Goal: Find specific page/section: Find specific page/section

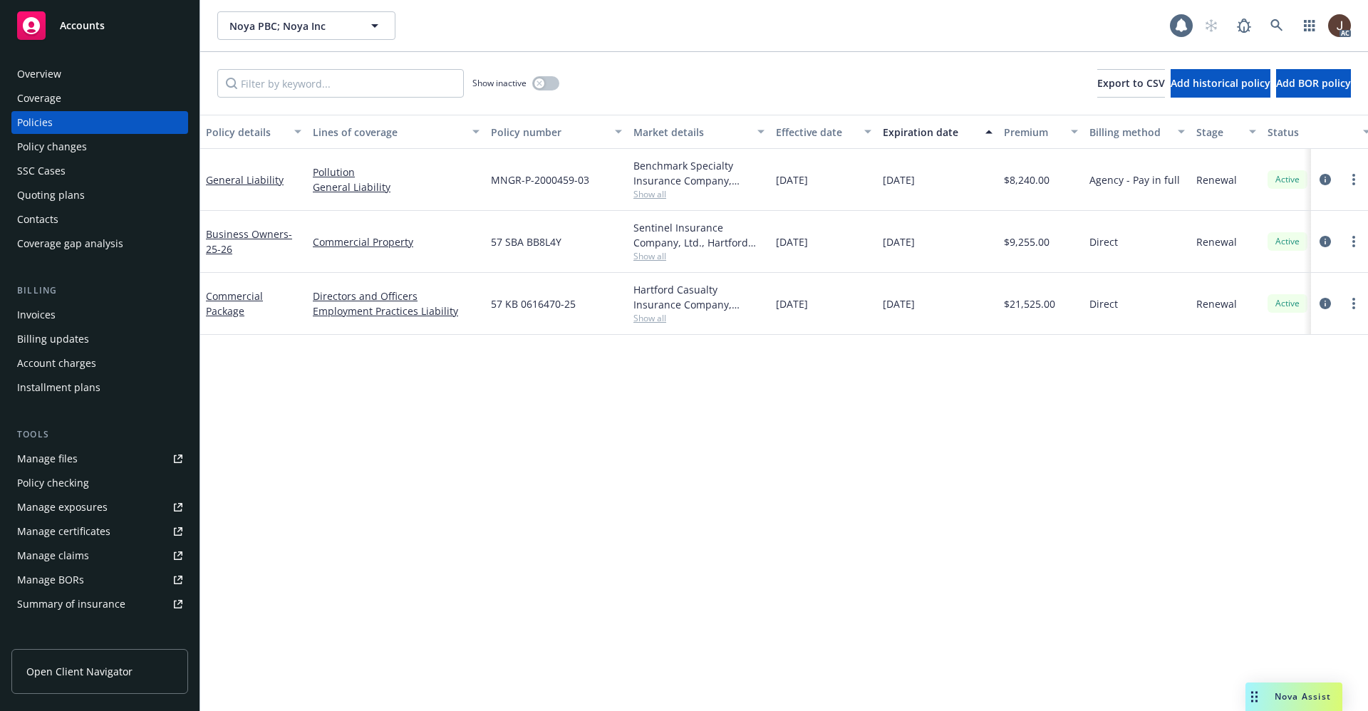
click at [1278, 21] on icon at bounding box center [1276, 25] width 12 height 12
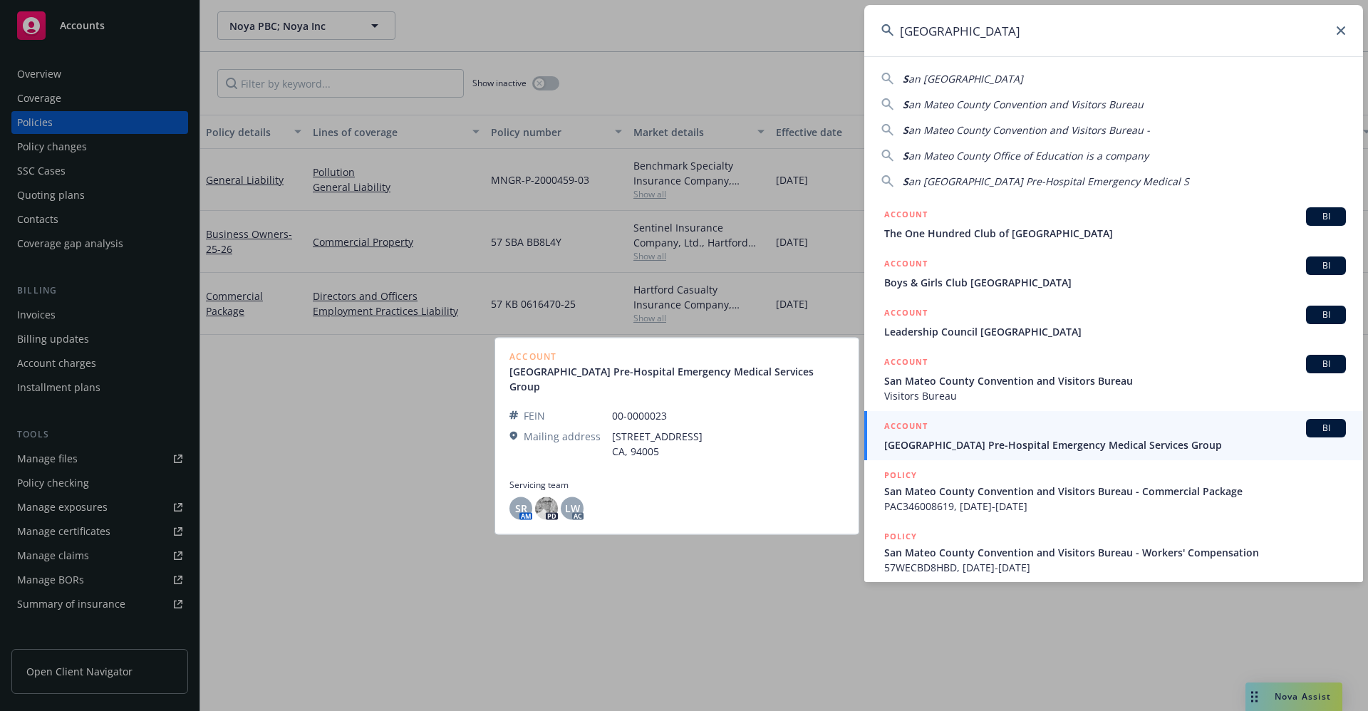
type input "[GEOGRAPHIC_DATA]"
click at [1086, 452] on link "ACCOUNT BI [GEOGRAPHIC_DATA] Pre-Hospital Emergency Medical Services Group" at bounding box center [1113, 435] width 499 height 49
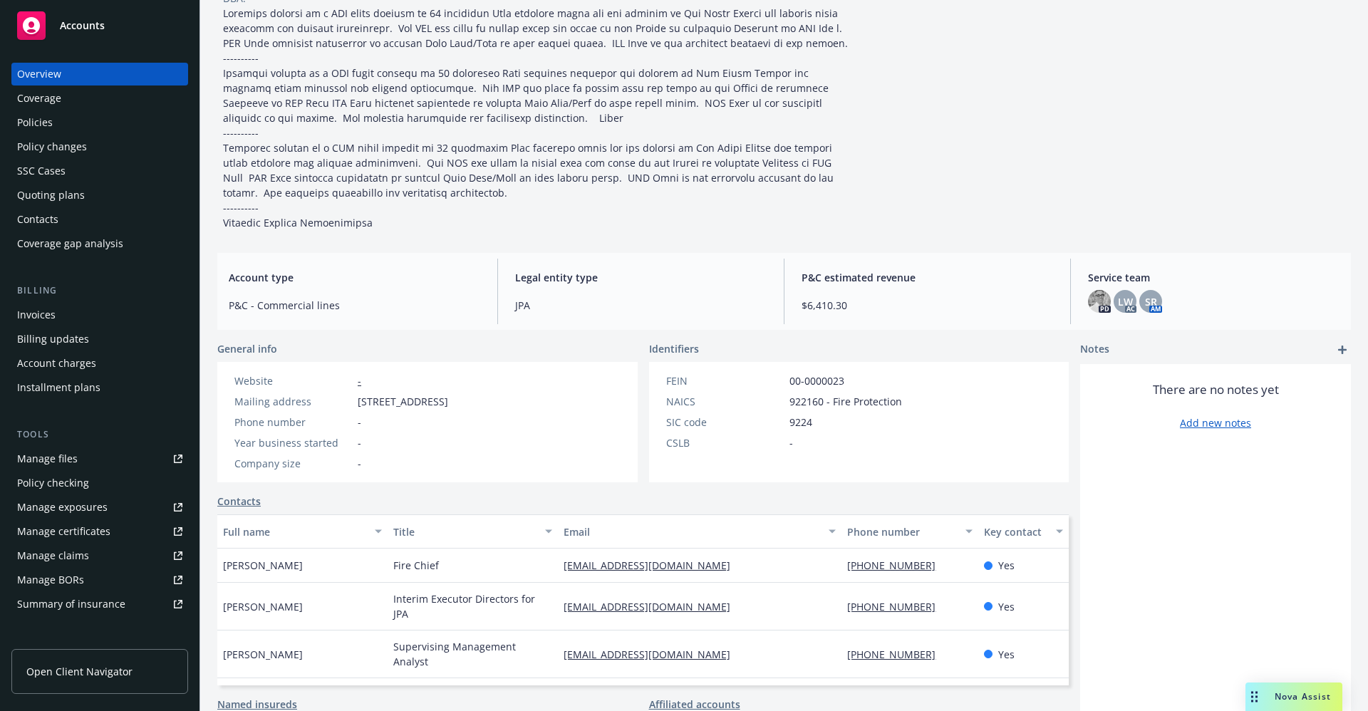
scroll to position [244, 0]
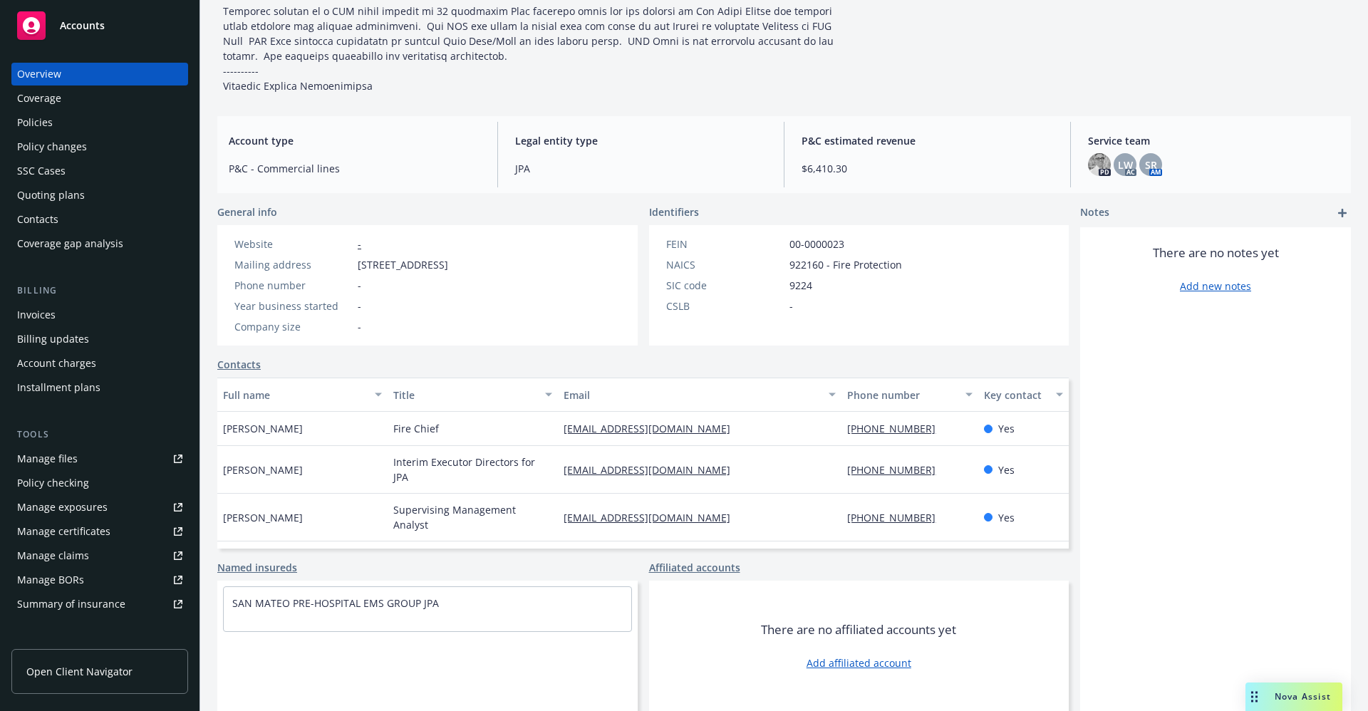
click at [43, 199] on div "Quoting plans" at bounding box center [51, 195] width 68 height 23
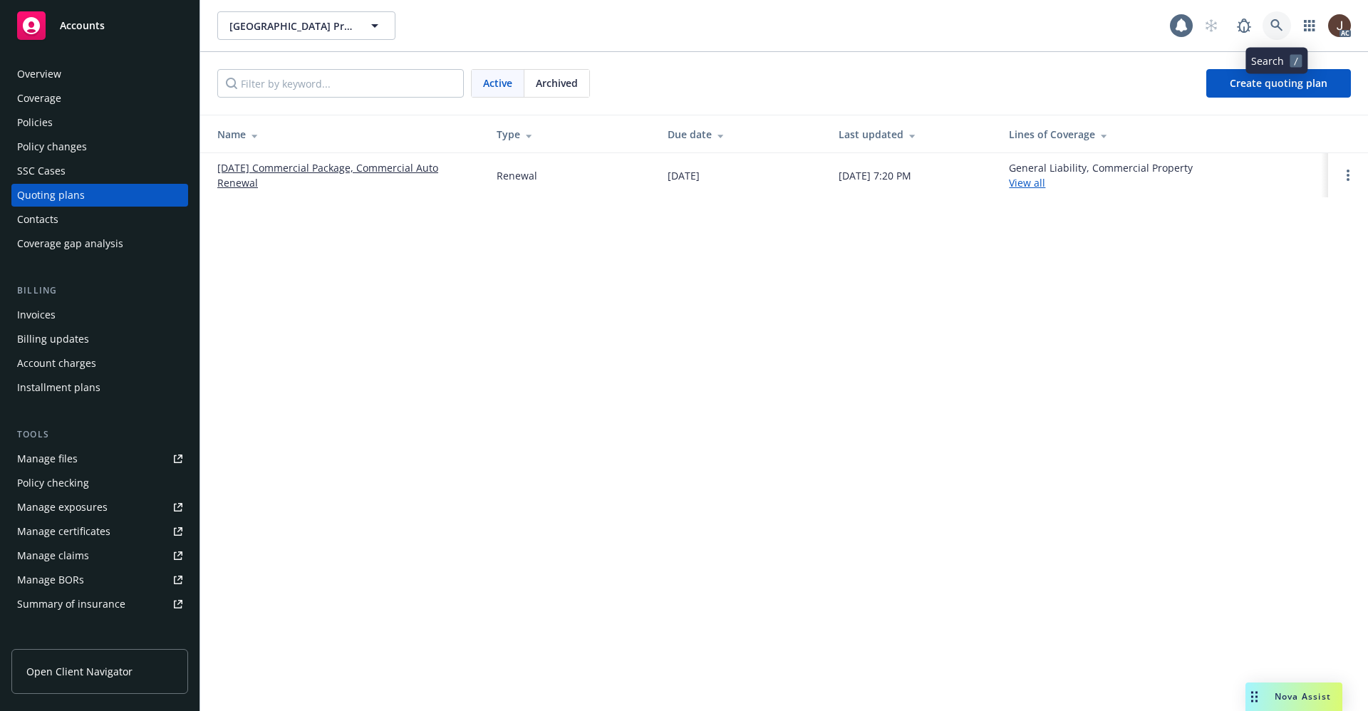
click at [1276, 28] on icon at bounding box center [1276, 25] width 13 height 13
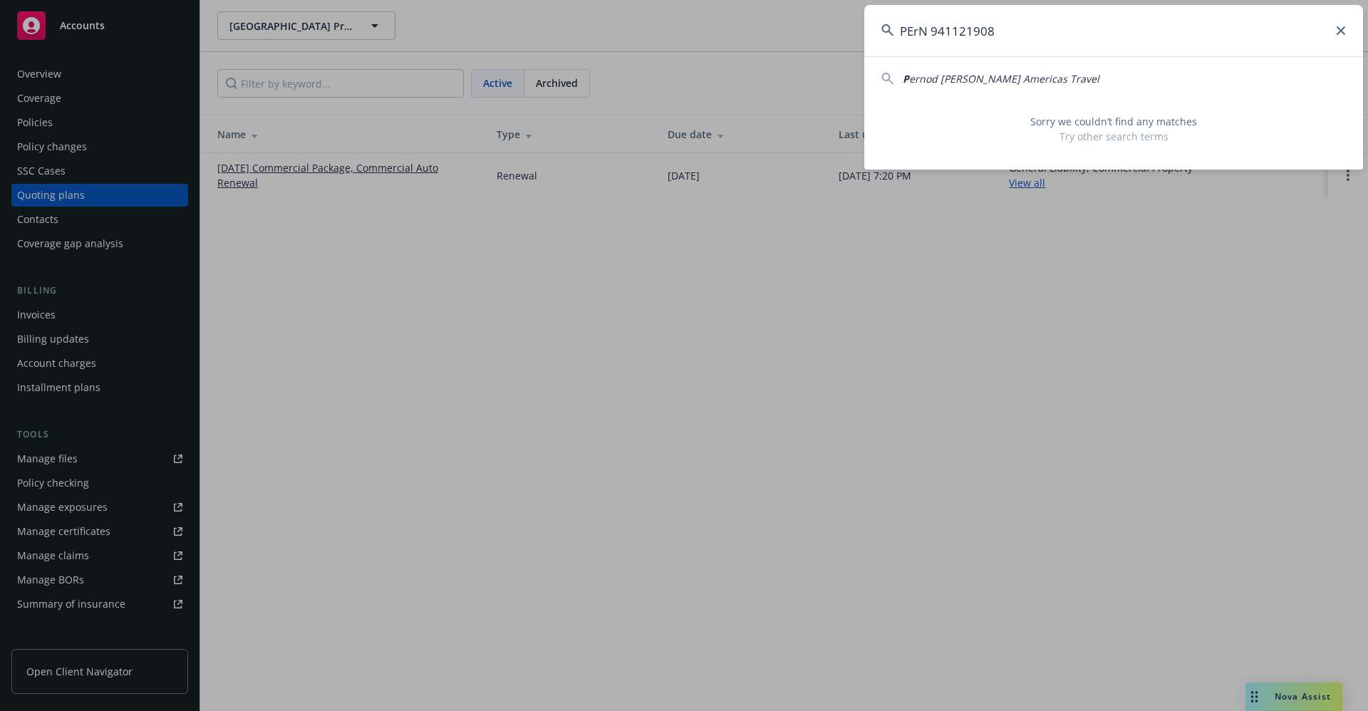
click at [928, 31] on input "PErN 941121908" at bounding box center [1113, 30] width 499 height 51
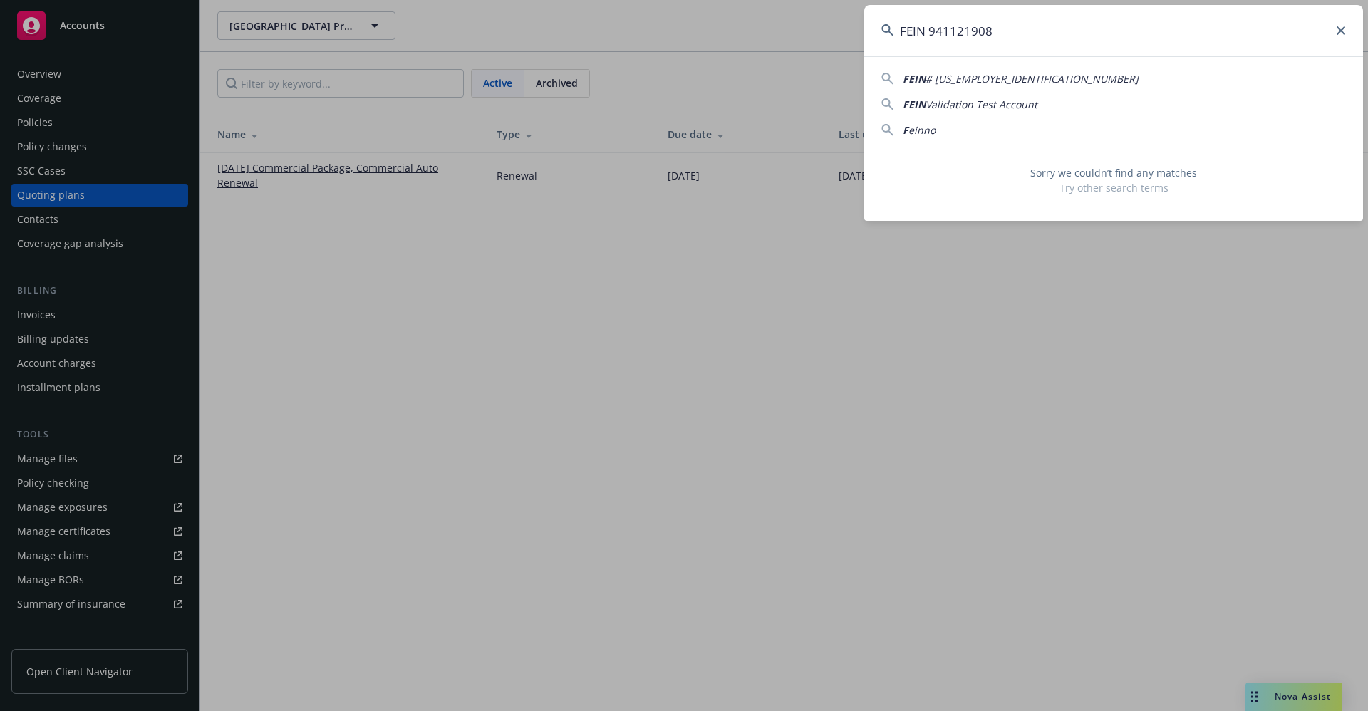
click at [1007, 27] on input "FEIN 941121908" at bounding box center [1113, 30] width 499 height 51
drag, startPoint x: 1006, startPoint y: 27, endPoint x: 880, endPoint y: 26, distance: 125.4
click at [880, 26] on input "FEIN 941121908" at bounding box center [1113, 30] width 499 height 51
click at [1019, 33] on input "FEIN 941121908" at bounding box center [1113, 30] width 499 height 51
click at [1006, 33] on input "FEIN 941121908" at bounding box center [1113, 30] width 499 height 51
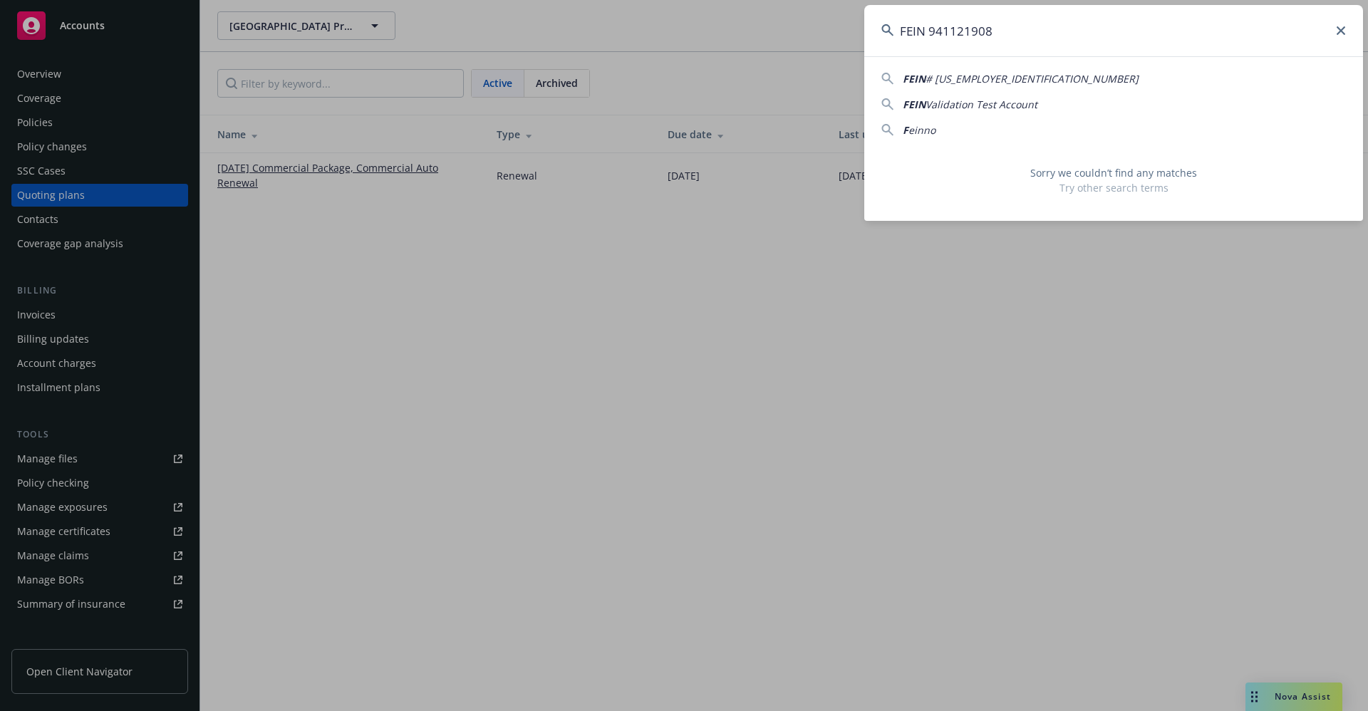
drag, startPoint x: 1002, startPoint y: 33, endPoint x: 860, endPoint y: 37, distance: 142.5
click at [860, 37] on div "FEIN 941121908 FEIN # [US_EMPLOYER_IDENTIFICATION_NUMBER] FEIN Validation Test …" at bounding box center [684, 355] width 1368 height 711
paste input "711-01-02-12-0017"
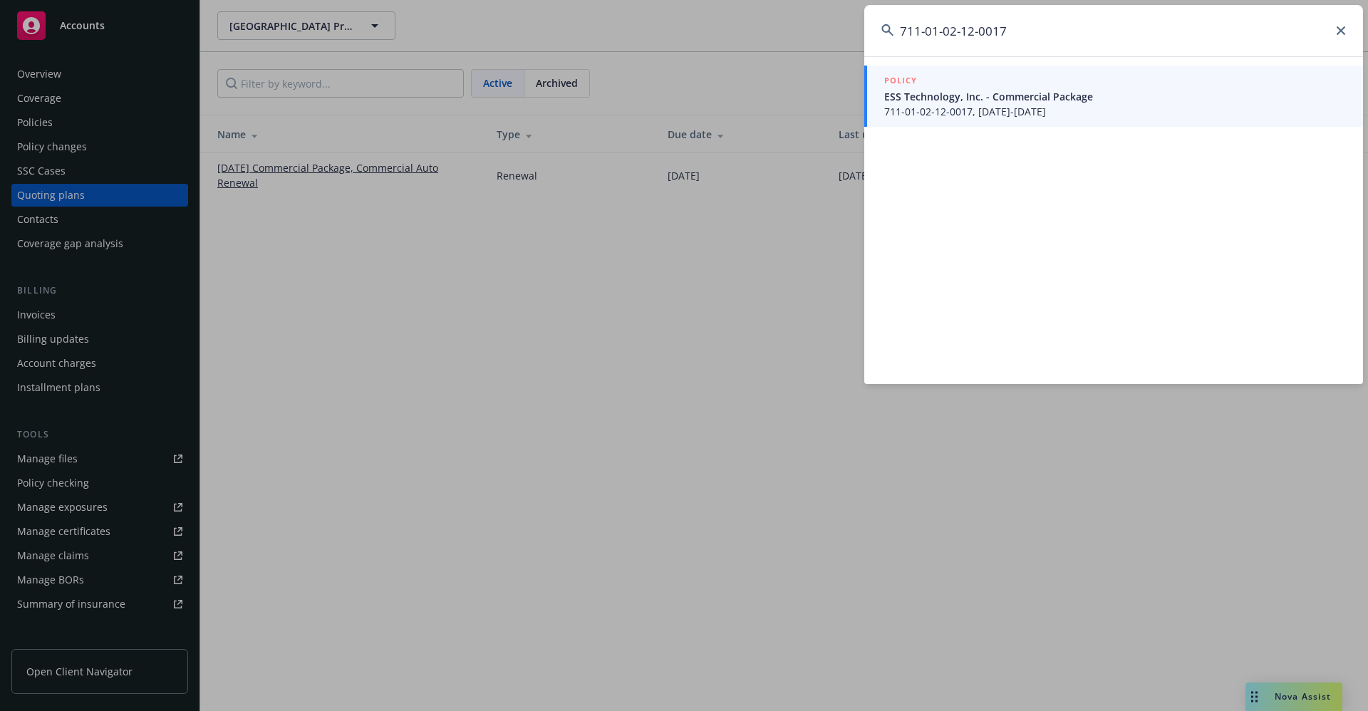
click at [1039, 26] on input "711-01-02-12-0017" at bounding box center [1113, 30] width 499 height 51
drag, startPoint x: 1024, startPoint y: 31, endPoint x: 876, endPoint y: 39, distance: 147.7
click at [876, 39] on input "711-01-02-12-0017" at bounding box center [1113, 30] width 499 height 51
paste input "83-84-0001"
type input "711-01-83-84-0001"
